Goal: Communication & Community: Ask a question

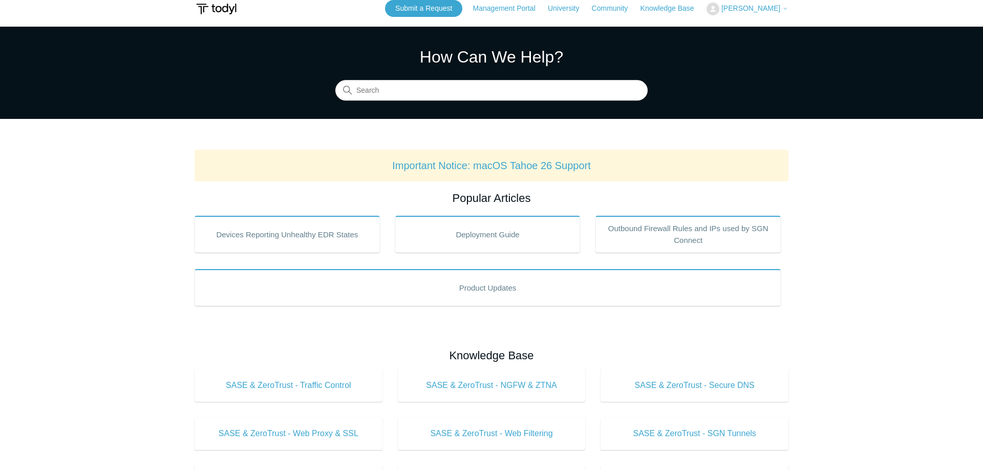
scroll to position [4, 0]
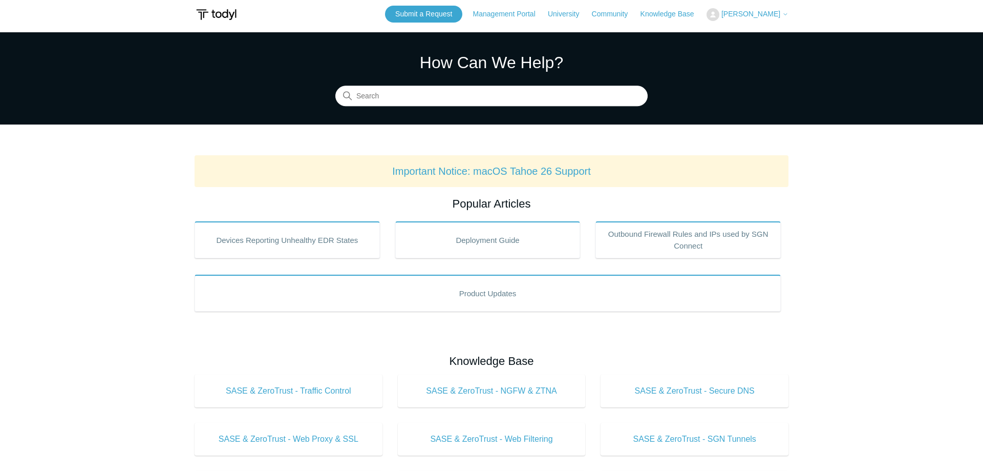
click at [751, 16] on span "[PERSON_NAME]" at bounding box center [751, 14] width 59 height 8
click at [759, 37] on link "My Support Requests" at bounding box center [757, 36] width 100 height 18
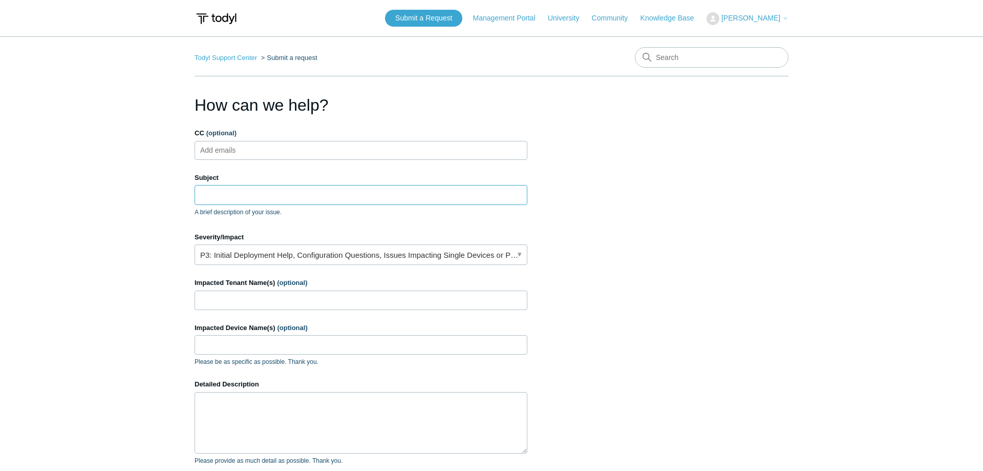
click at [278, 197] on input "Subject" at bounding box center [361, 194] width 333 height 19
click at [287, 145] on ul "Add emails" at bounding box center [361, 150] width 333 height 19
type input "[EMAIL_ADDRESS][DOMAIN_NAME]"
click at [595, 242] on section "How can we help? CC (optional) [EMAIL_ADDRESS][DOMAIN_NAME] Subject A brief des…" at bounding box center [492, 329] width 594 height 472
click at [414, 192] on input "Subject" at bounding box center [361, 194] width 333 height 19
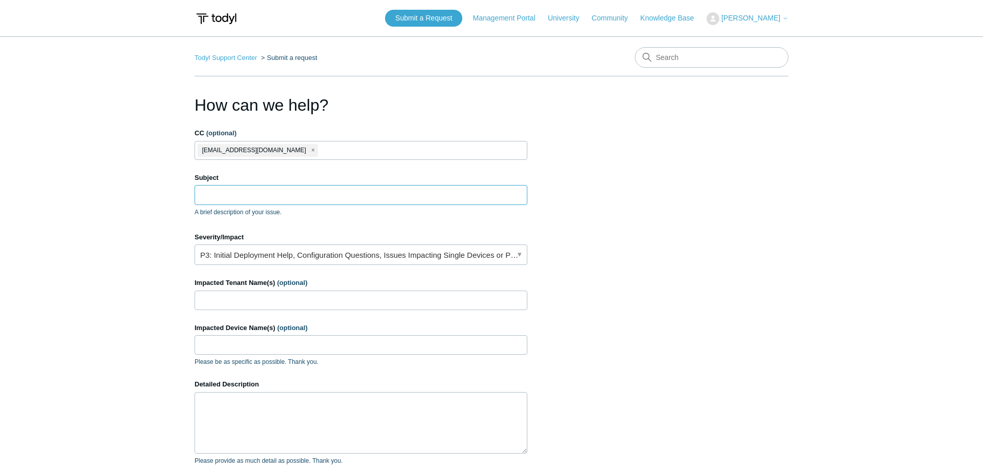
type input "T"
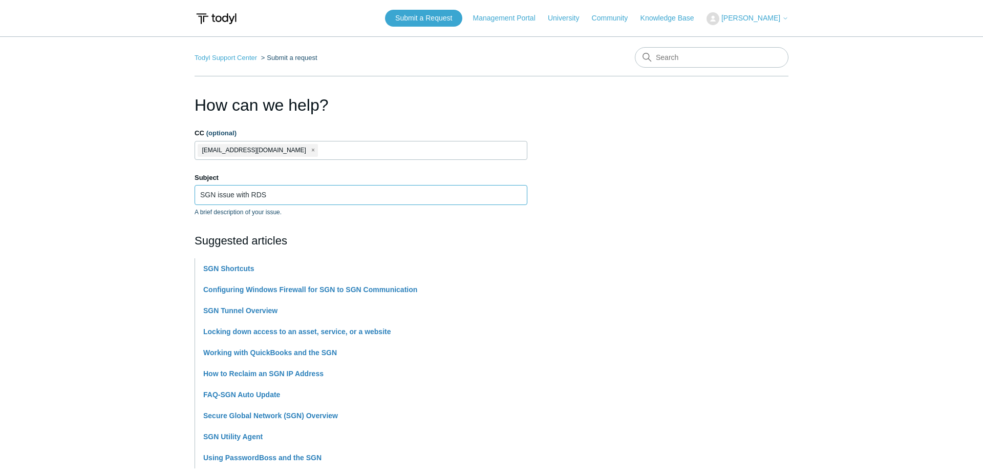
type input "SGN issue with RDS"
click at [687, 209] on section "How can we help? CC (optional) [EMAIL_ADDRESS][DOMAIN_NAME] Subject SGN issue w…" at bounding box center [492, 453] width 594 height 720
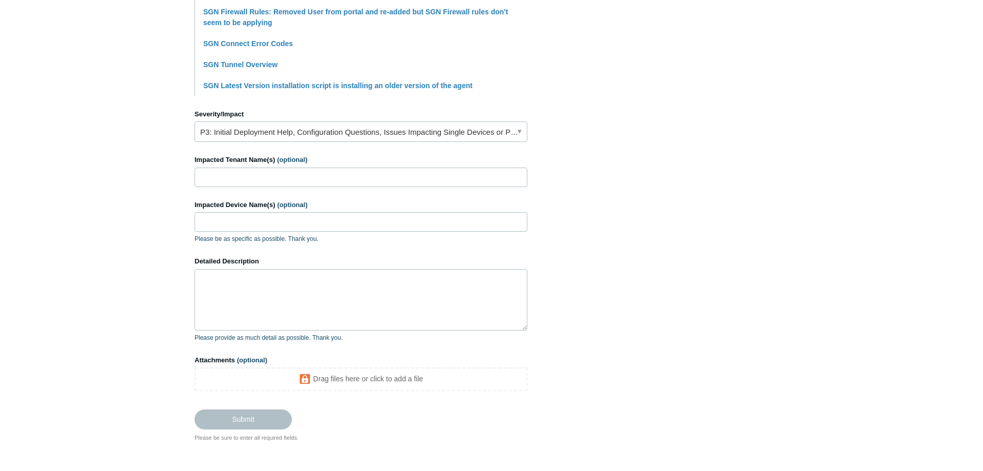
scroll to position [383, 0]
click at [303, 176] on input "Impacted Tenant Name(s) (optional)" at bounding box center [361, 176] width 333 height 19
paste input "A1 Moving - Main Office"
type input "A1 Moving - Main Office"
click at [299, 227] on input "Impacted Device Name(s) (optional)" at bounding box center [361, 220] width 333 height 19
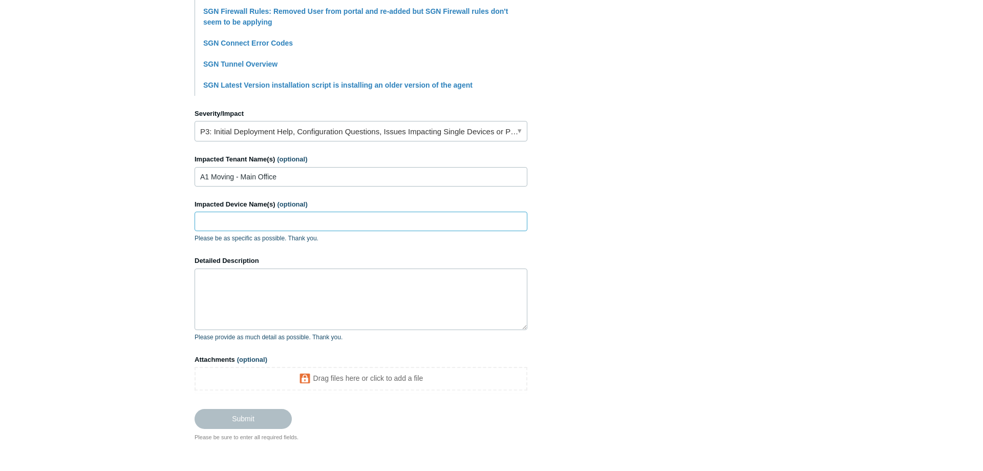
paste input "A1-RDS"
click at [280, 306] on textarea "Detailed Description" at bounding box center [361, 298] width 333 height 61
click at [259, 216] on input "A1-RDS" at bounding box center [361, 220] width 333 height 19
type input "A1-RDS"
click at [288, 281] on textarea "Detailed Description" at bounding box center [361, 298] width 333 height 61
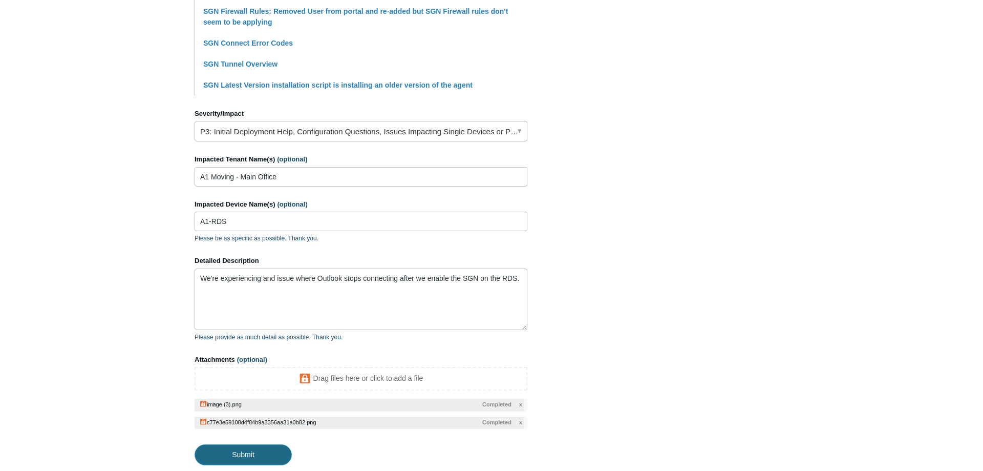
drag, startPoint x: 240, startPoint y: 457, endPoint x: 368, endPoint y: 359, distance: 161.1
click at [367, 360] on form "CC (optional) [EMAIL_ADDRESS][DOMAIN_NAME] Subject SGN issue with RDS A brief d…" at bounding box center [361, 104] width 333 height 719
click at [521, 281] on textarea "We're experiencing and issue where Outlook stops connecting after we enable the…" at bounding box center [361, 298] width 333 height 61
click at [259, 454] on input "Submit" at bounding box center [243, 454] width 97 height 20
type textarea "We're experiencing and issue where Outlook stops connecting after we enable the…"
